Goal: Use online tool/utility: Use online tool/utility

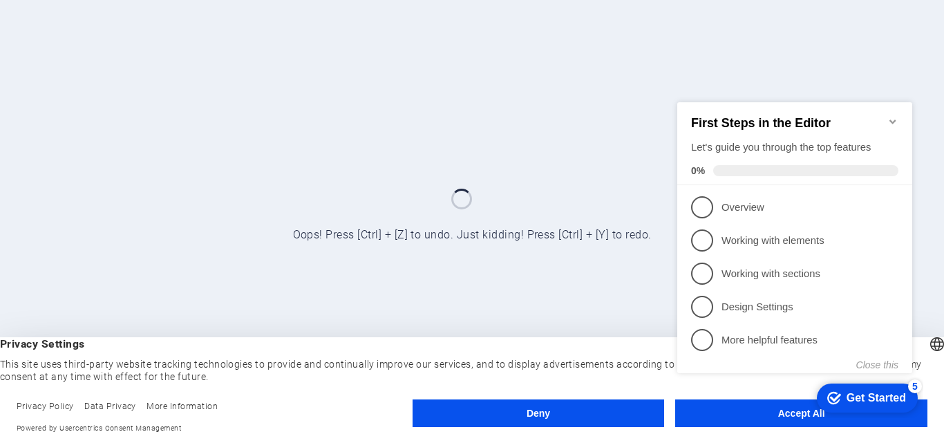
click at [761, 413] on div "checkmark Get Started 5 First Steps in the Editor Let's guide you through the t…" at bounding box center [798, 250] width 252 height 336
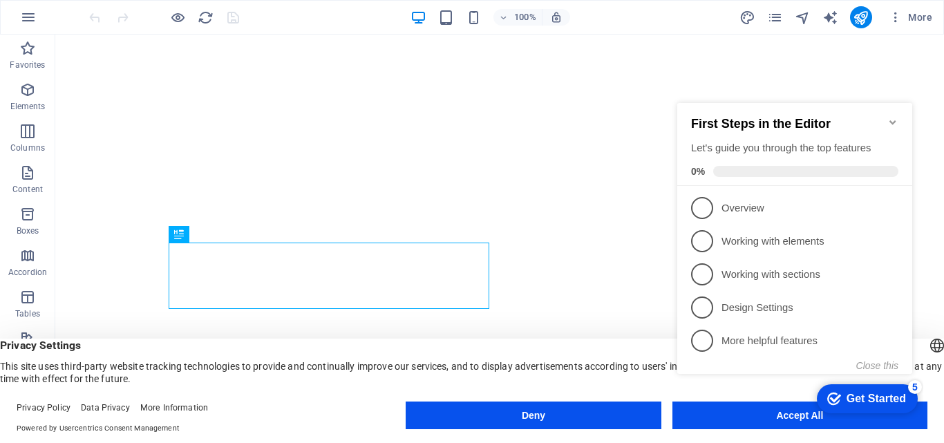
click at [891, 120] on icon "Minimize checklist" at bounding box center [892, 122] width 6 height 4
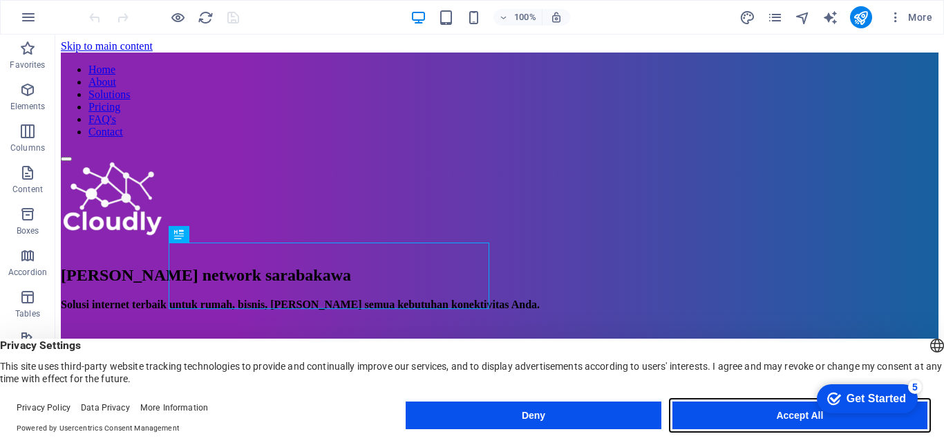
click at [732, 414] on button "Accept All" at bounding box center [799, 415] width 255 height 28
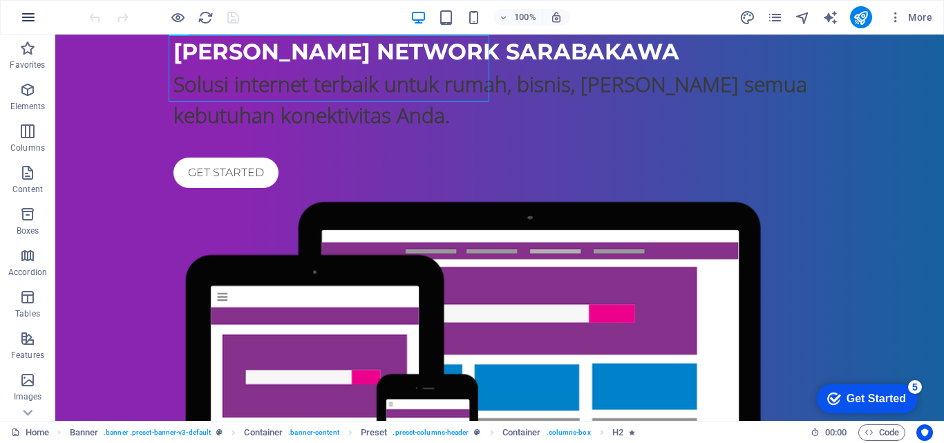
click at [26, 17] on icon "button" at bounding box center [28, 17] width 17 height 17
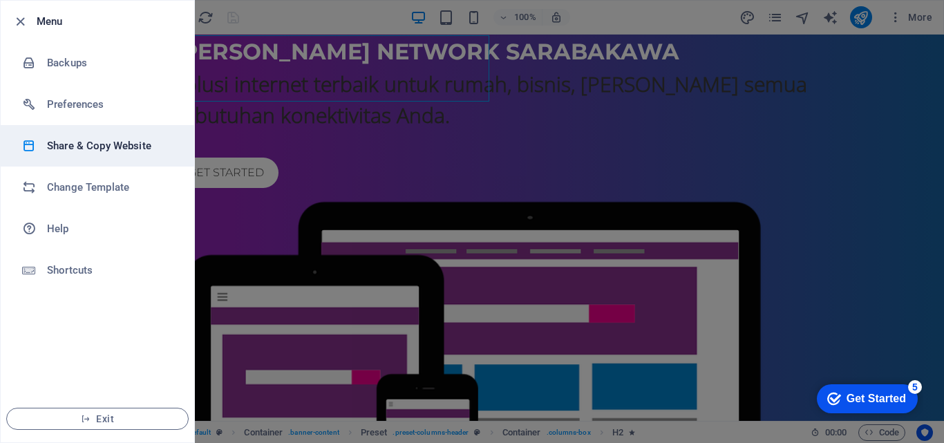
click at [105, 144] on h6 "Share & Copy Website" at bounding box center [111, 146] width 128 height 17
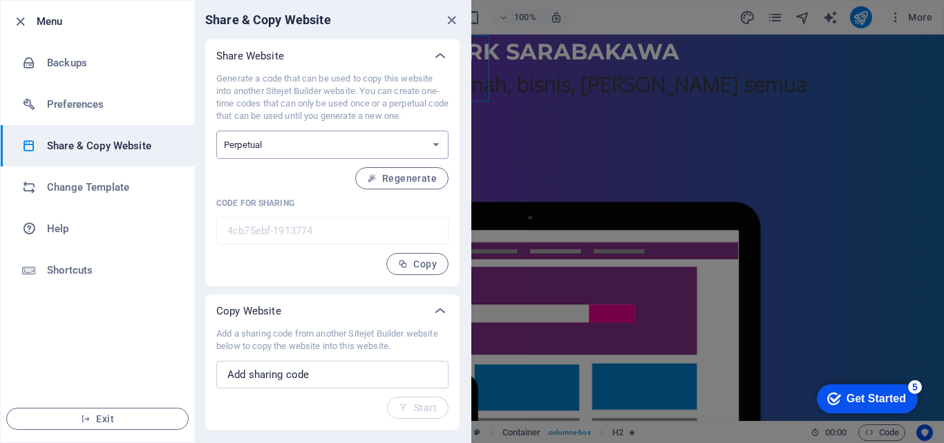
click at [314, 145] on select "One-time Perpetual" at bounding box center [332, 145] width 232 height 28
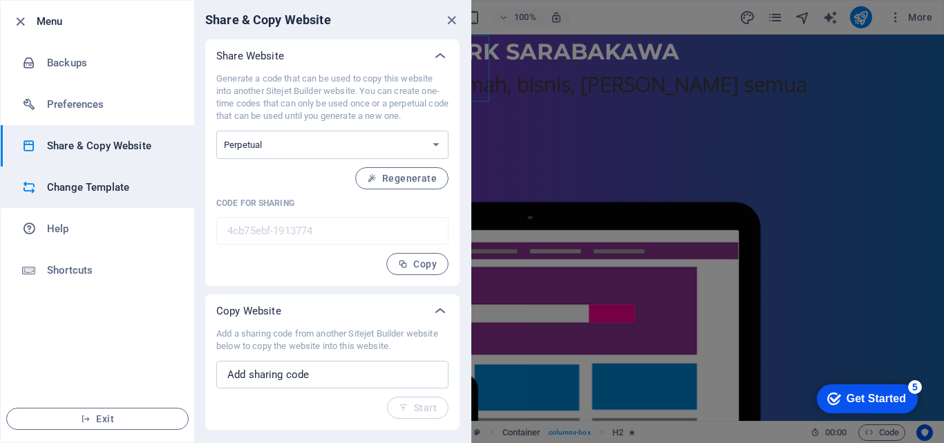
click at [94, 192] on h6 "Change Template" at bounding box center [111, 187] width 128 height 17
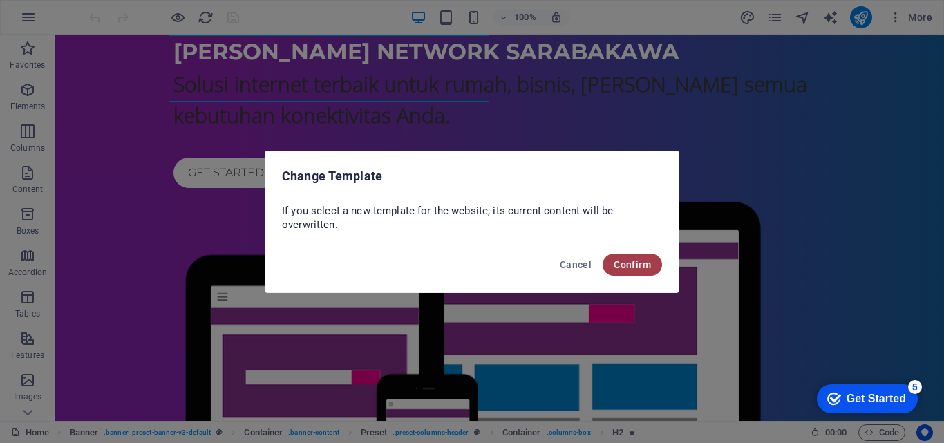
click at [634, 269] on span "Confirm" at bounding box center [632, 264] width 37 height 11
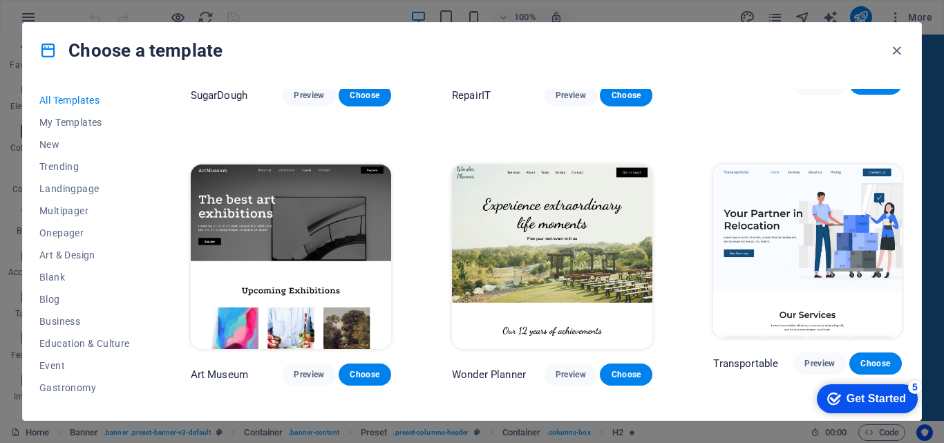
scroll to position [69, 0]
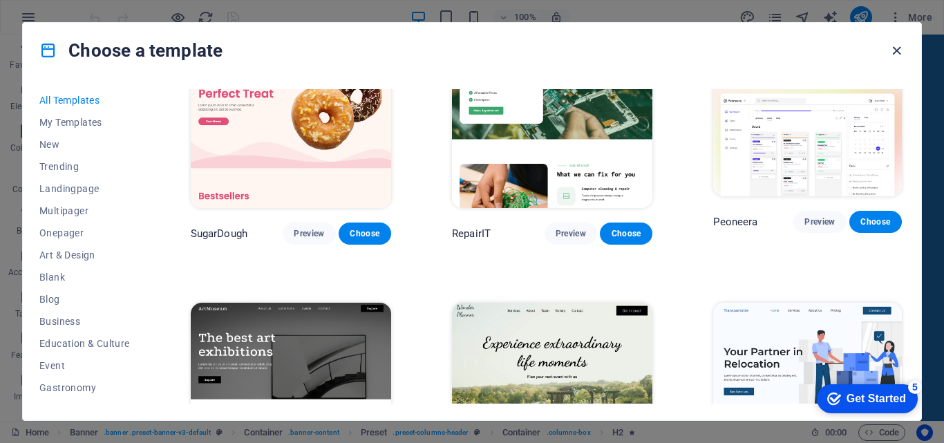
click at [896, 52] on icon "button" at bounding box center [897, 51] width 16 height 16
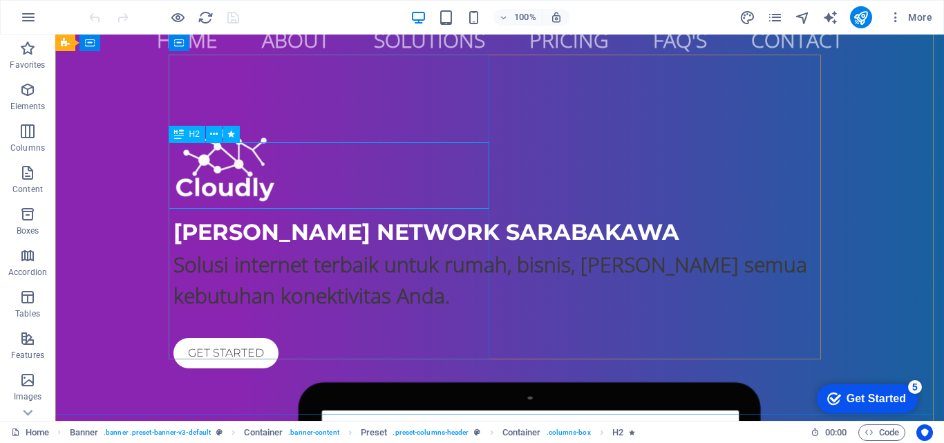
scroll to position [0, 0]
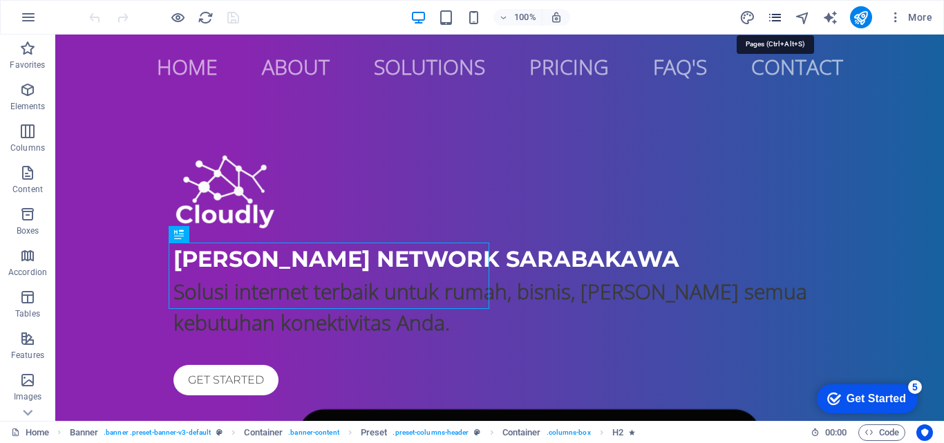
click at [774, 21] on icon "pages" at bounding box center [775, 18] width 16 height 16
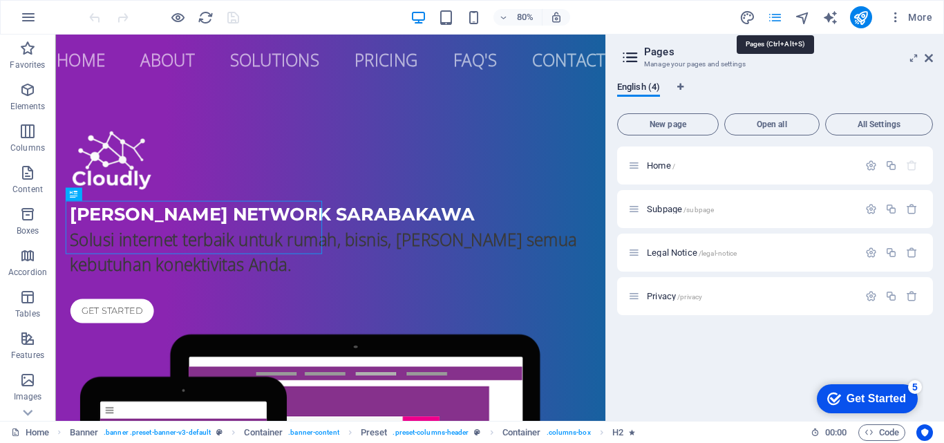
click at [774, 21] on icon "pages" at bounding box center [775, 18] width 16 height 16
click at [927, 61] on icon at bounding box center [929, 58] width 8 height 11
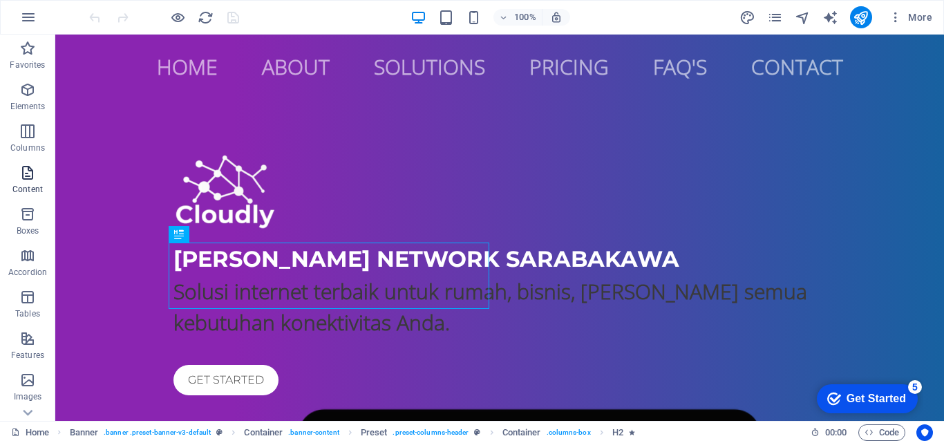
click at [23, 185] on p "Content" at bounding box center [27, 189] width 30 height 11
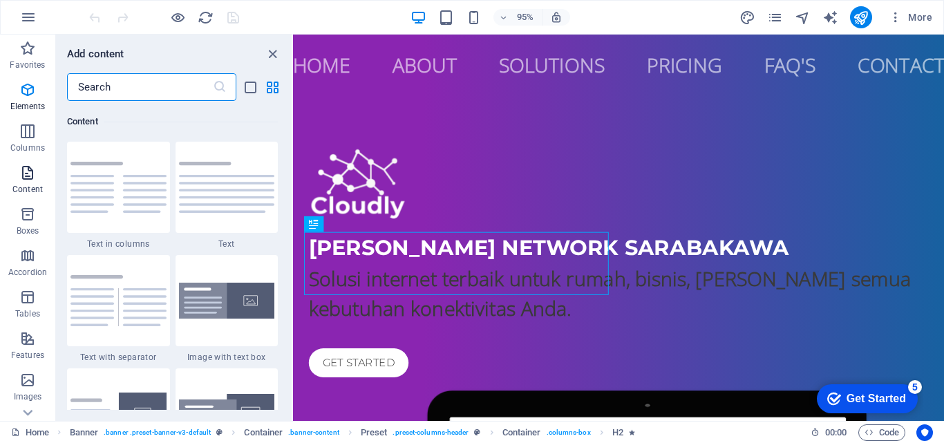
scroll to position [2418, 0]
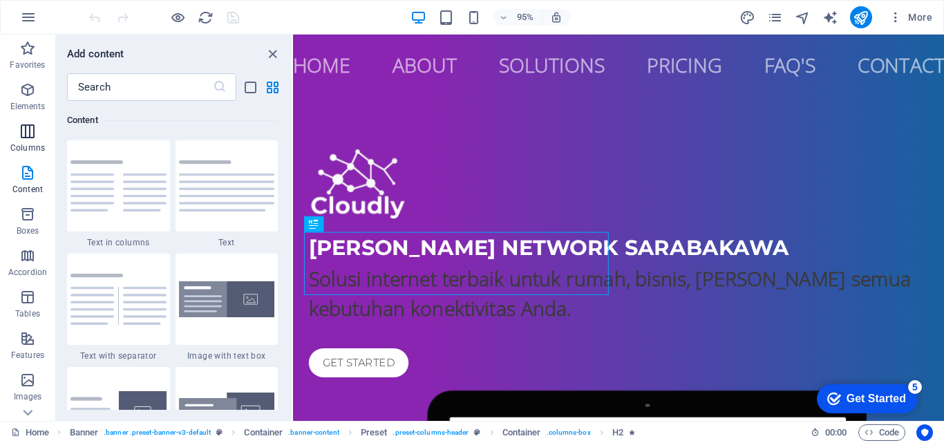
click at [45, 132] on span "Columns" at bounding box center [27, 139] width 55 height 33
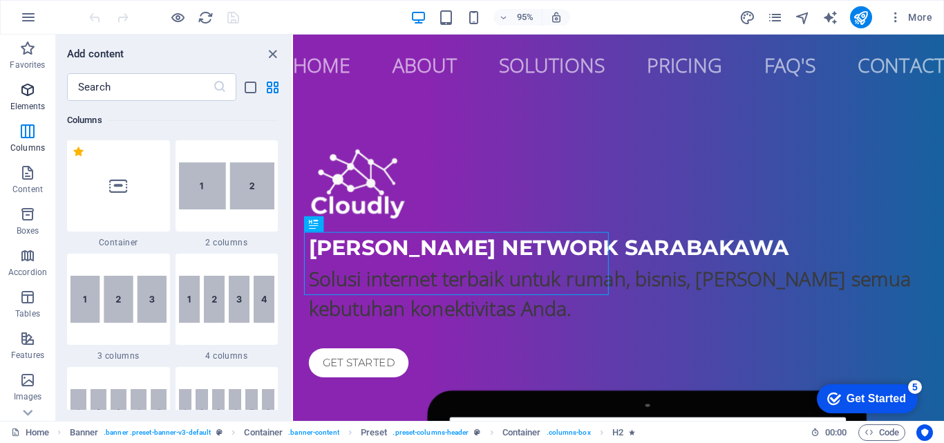
click at [39, 112] on span "Elements" at bounding box center [27, 98] width 55 height 33
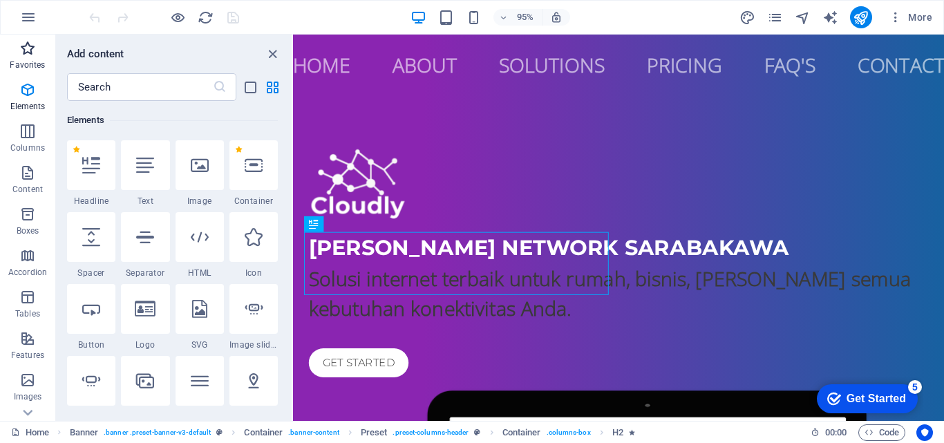
scroll to position [147, 0]
click at [35, 63] on p "Favorites" at bounding box center [27, 64] width 35 height 11
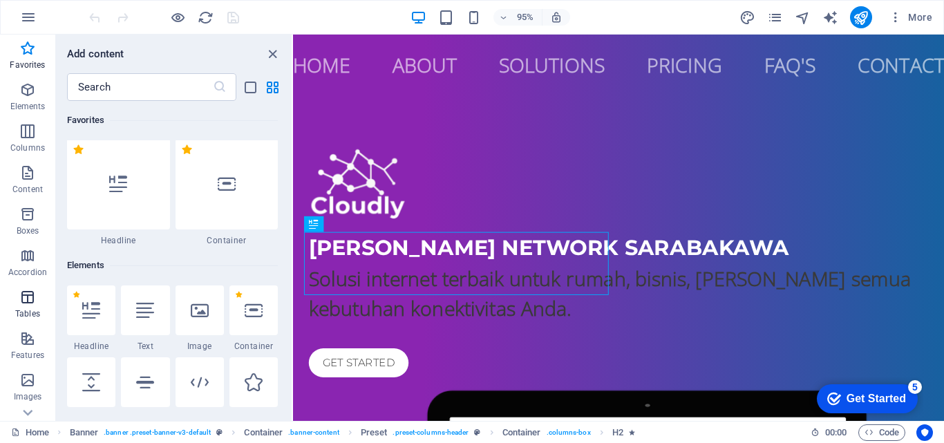
scroll to position [0, 0]
click at [22, 294] on icon "button" at bounding box center [27, 297] width 17 height 17
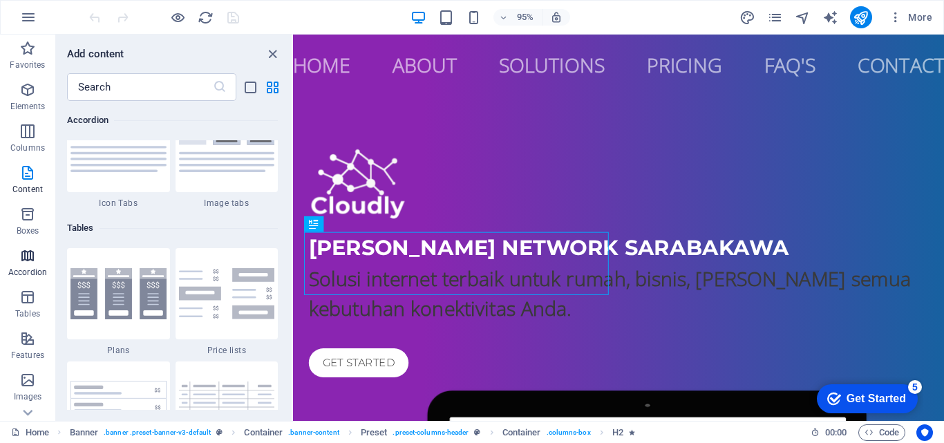
click at [32, 273] on p "Accordion" at bounding box center [27, 272] width 39 height 11
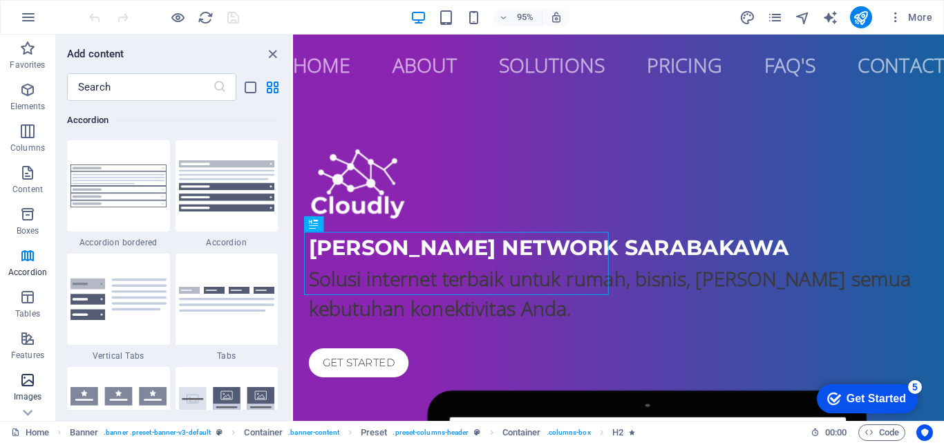
scroll to position [138, 0]
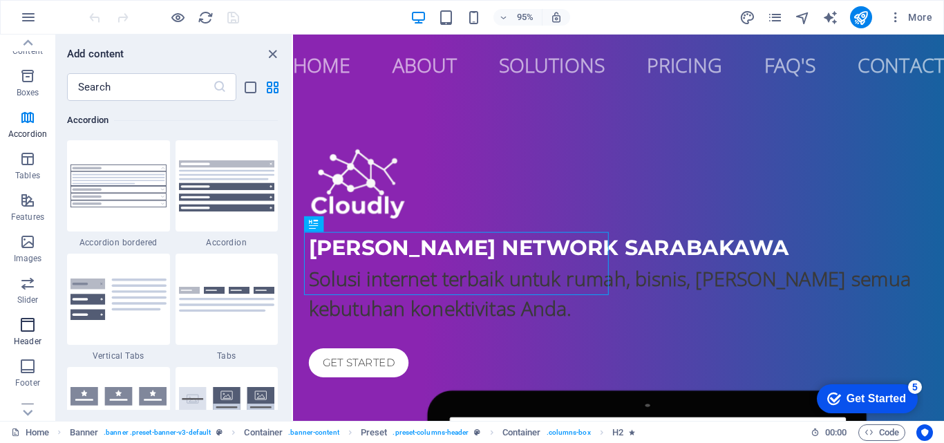
click at [28, 332] on icon "button" at bounding box center [27, 324] width 17 height 17
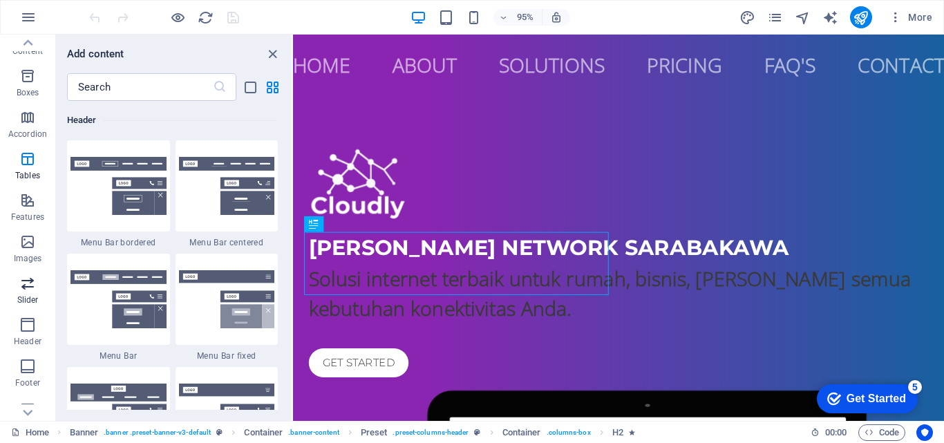
click at [33, 292] on span "Slider" at bounding box center [27, 291] width 55 height 33
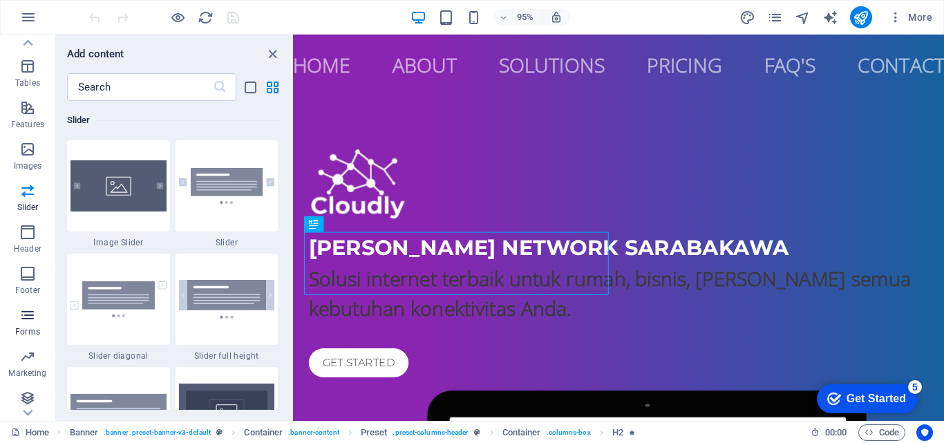
scroll to position [236, 0]
click at [32, 323] on p "Forms" at bounding box center [27, 326] width 25 height 11
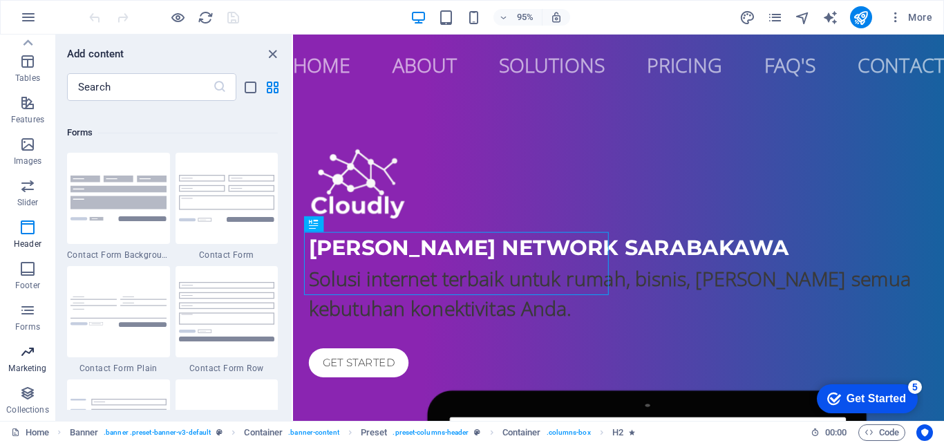
click at [32, 365] on p "Marketing" at bounding box center [27, 368] width 38 height 11
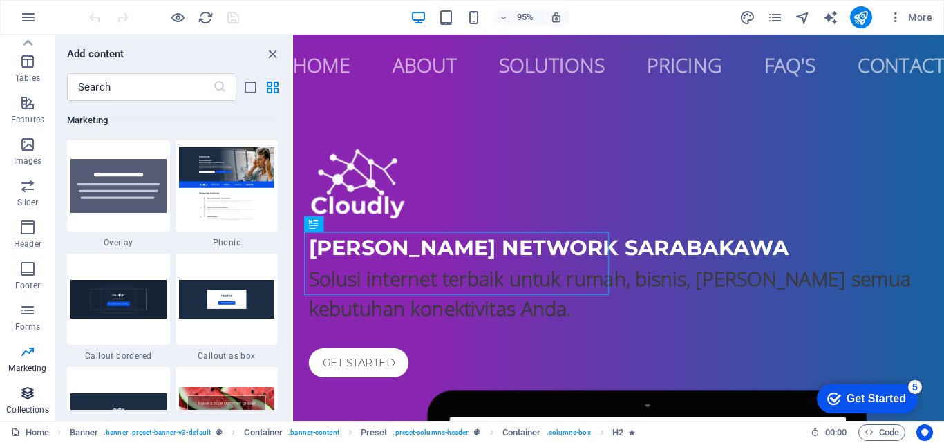
click at [32, 384] on button "Collections" at bounding box center [27, 399] width 55 height 41
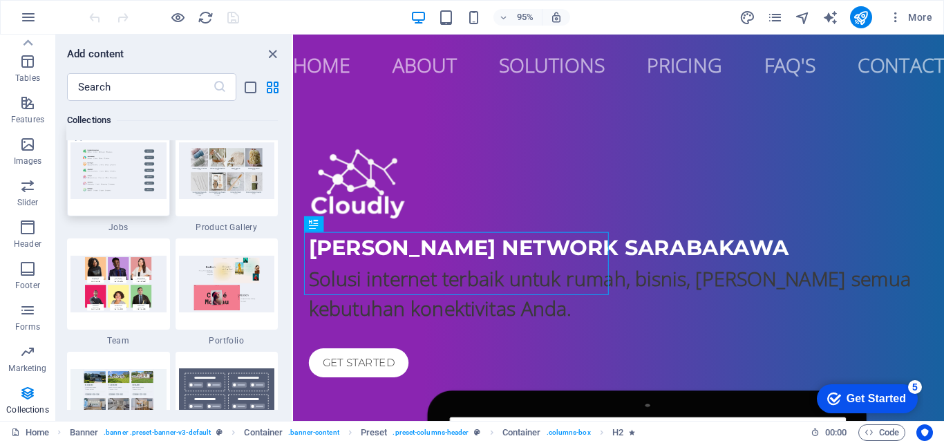
scroll to position [12856, 0]
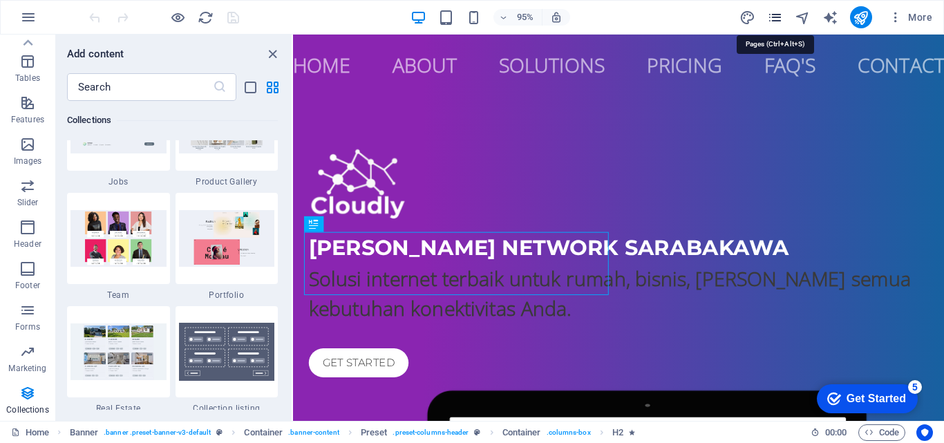
click at [775, 17] on icon "pages" at bounding box center [775, 18] width 16 height 16
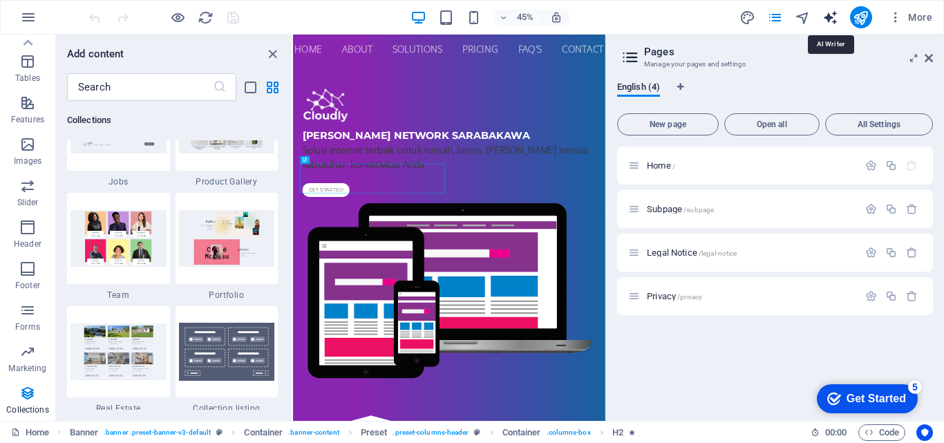
click at [834, 17] on icon "text_generator" at bounding box center [830, 18] width 16 height 16
select select "English"
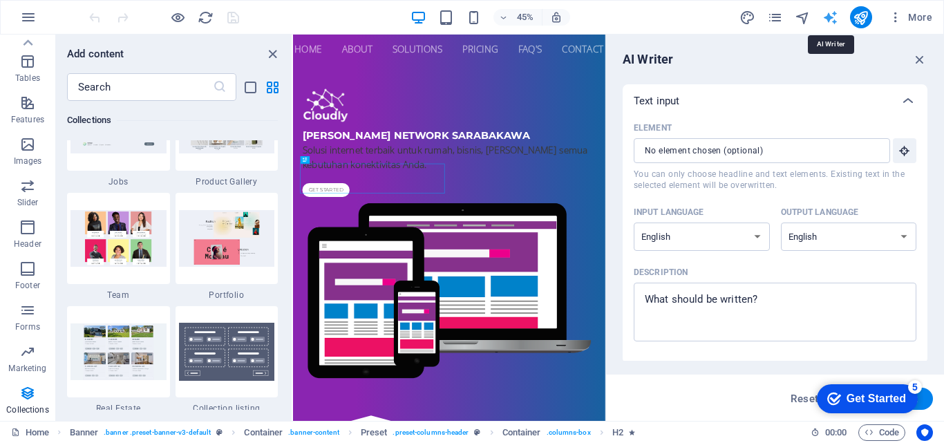
scroll to position [0, 0]
click at [788, 151] on input "Element ​ You can only choose headline and text elements. Existing text in the …" at bounding box center [757, 150] width 247 height 25
